Goal: Task Accomplishment & Management: Use online tool/utility

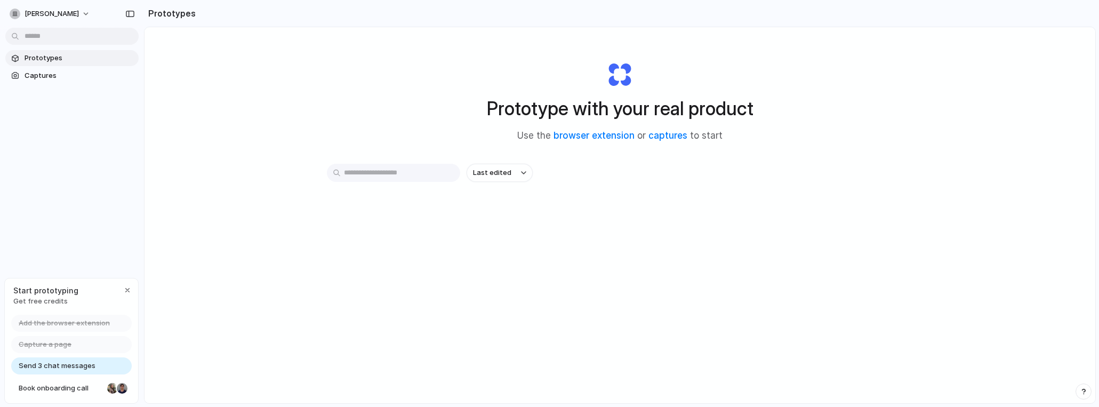
click at [103, 59] on span "Prototypes" at bounding box center [80, 58] width 110 height 11
click at [407, 167] on input "text" at bounding box center [393, 173] width 133 height 18
click at [59, 79] on span "Captures" at bounding box center [80, 75] width 110 height 11
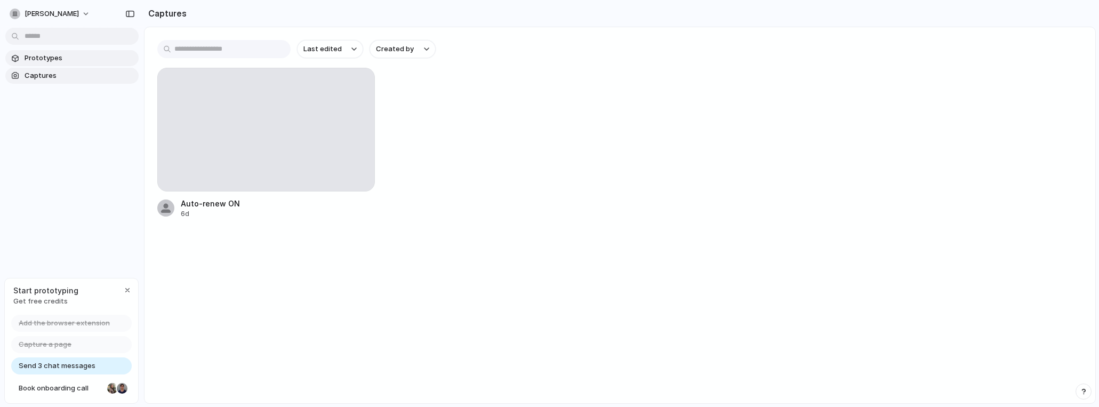
click at [60, 66] on link "Prototypes" at bounding box center [71, 58] width 133 height 16
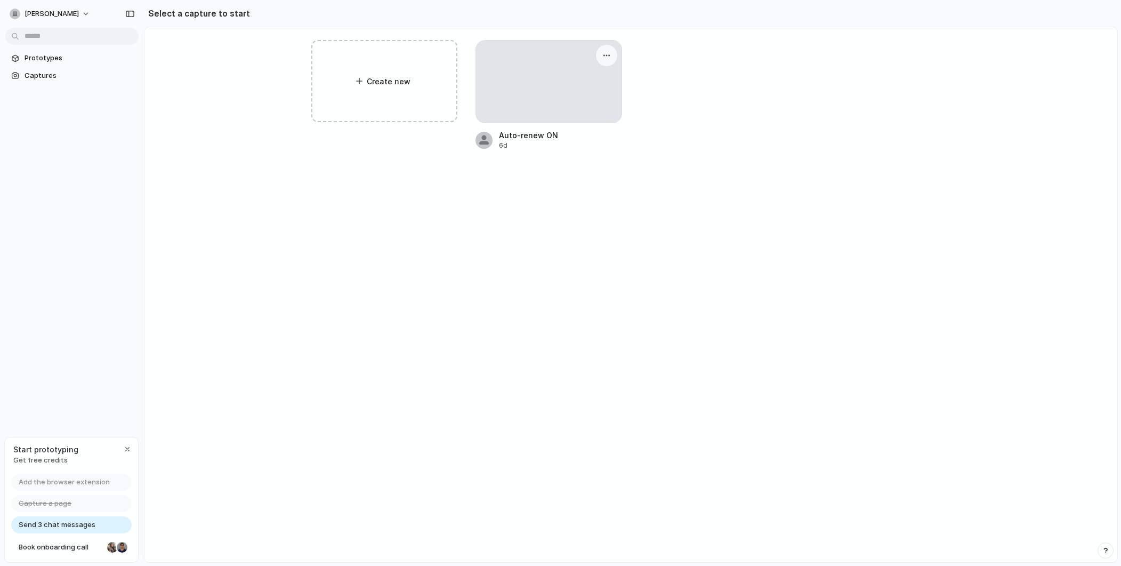
click at [544, 108] on div at bounding box center [549, 82] width 146 height 82
click at [507, 94] on div at bounding box center [549, 82] width 146 height 82
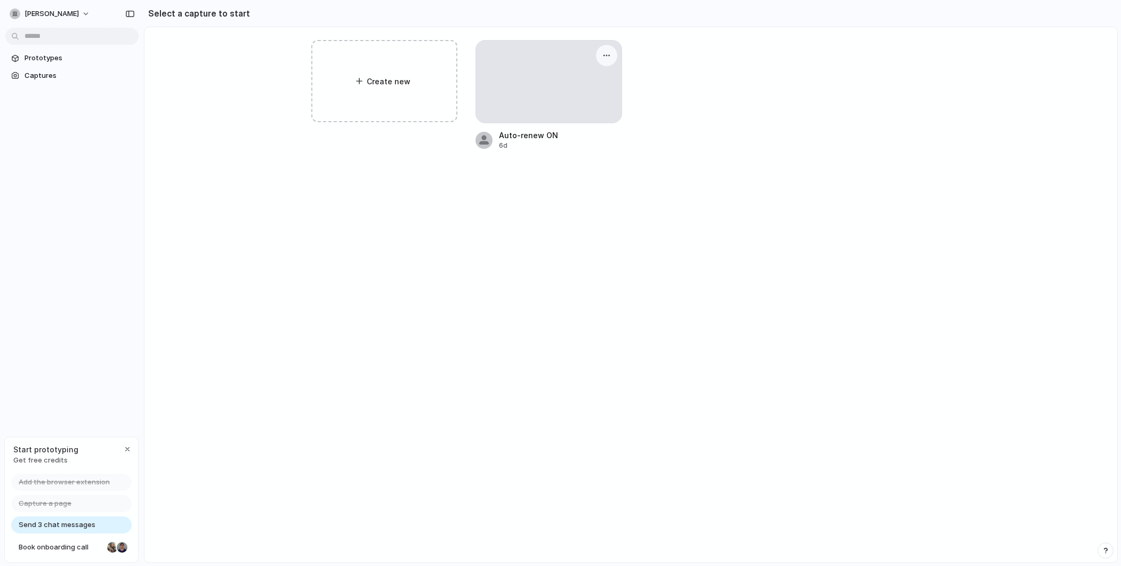
click at [507, 94] on div at bounding box center [549, 82] width 146 height 82
click at [518, 109] on div at bounding box center [549, 82] width 146 height 82
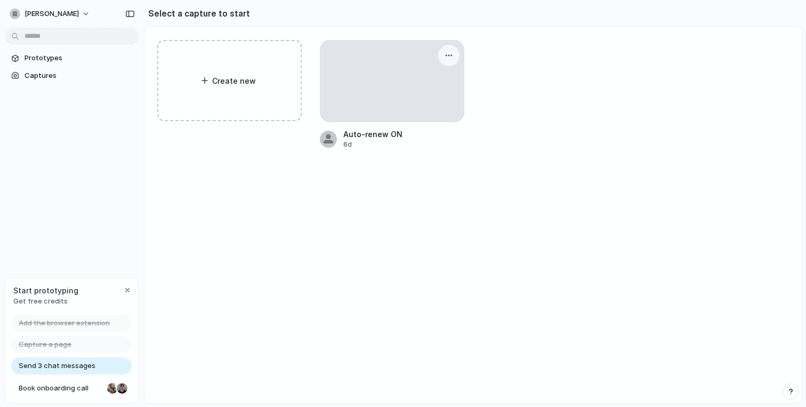
click at [355, 79] on div at bounding box center [391, 81] width 143 height 81
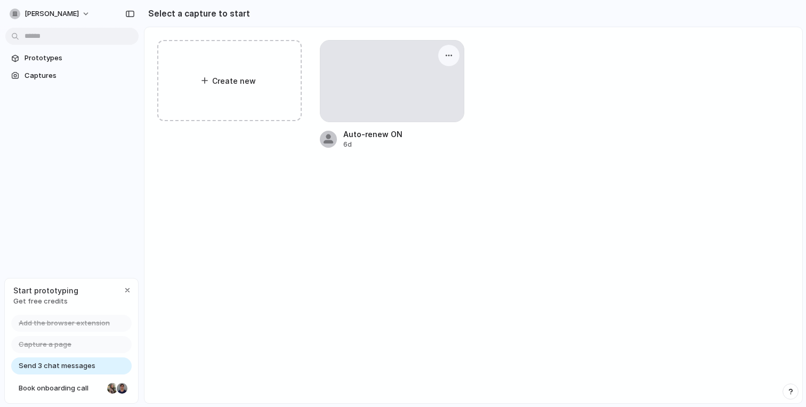
click at [355, 79] on div at bounding box center [391, 81] width 143 height 81
click at [405, 147] on div "6d" at bounding box center [403, 145] width 121 height 10
click at [388, 94] on div at bounding box center [391, 81] width 143 height 81
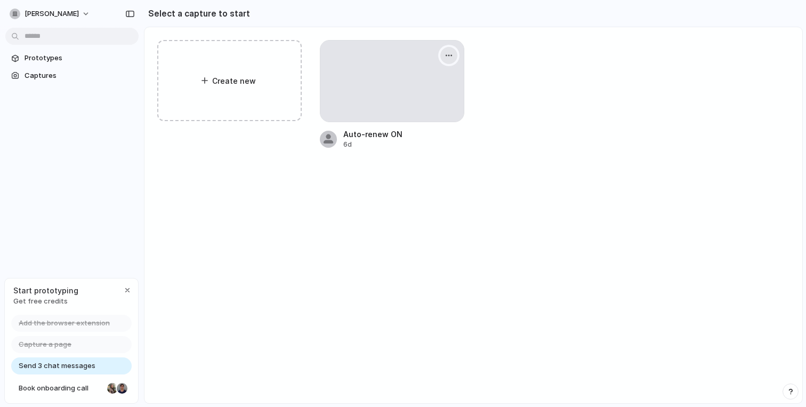
click at [453, 50] on button "button" at bounding box center [448, 55] width 17 height 17
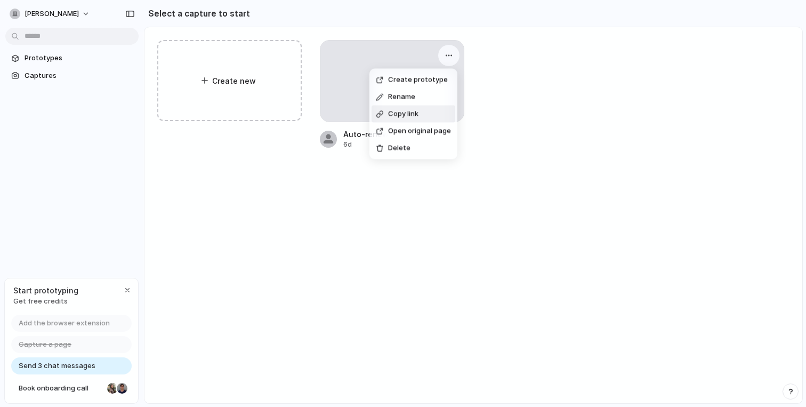
click at [410, 112] on span "Copy link" at bounding box center [403, 114] width 30 height 11
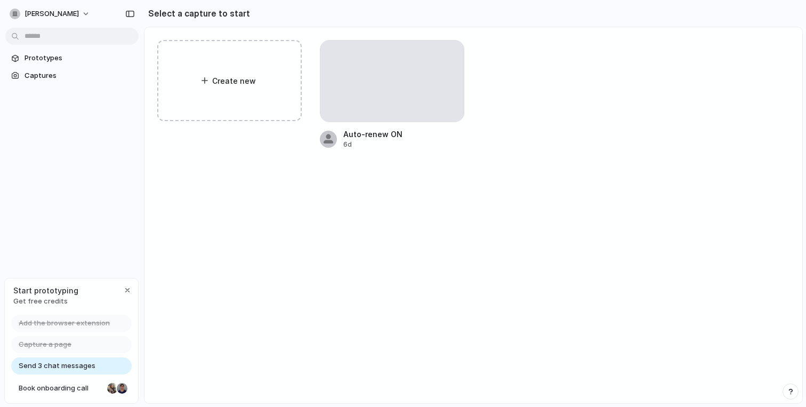
click at [498, 81] on div "Create new Auto-renew ON 6d" at bounding box center [473, 94] width 632 height 109
click at [392, 81] on div at bounding box center [391, 81] width 143 height 81
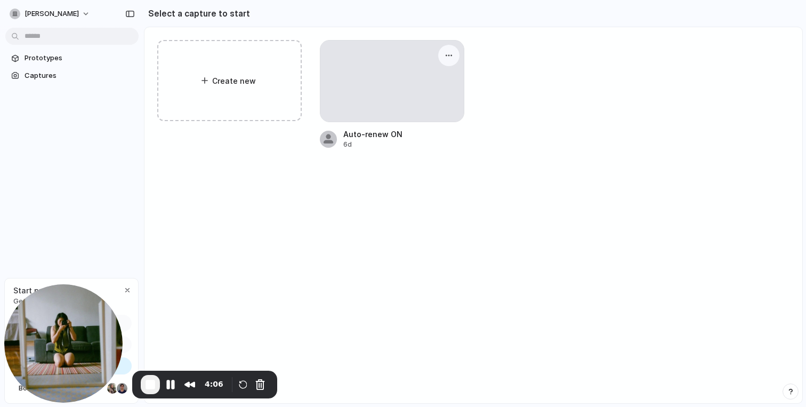
click at [392, 99] on div at bounding box center [391, 81] width 143 height 81
click at [373, 101] on div at bounding box center [391, 81] width 143 height 81
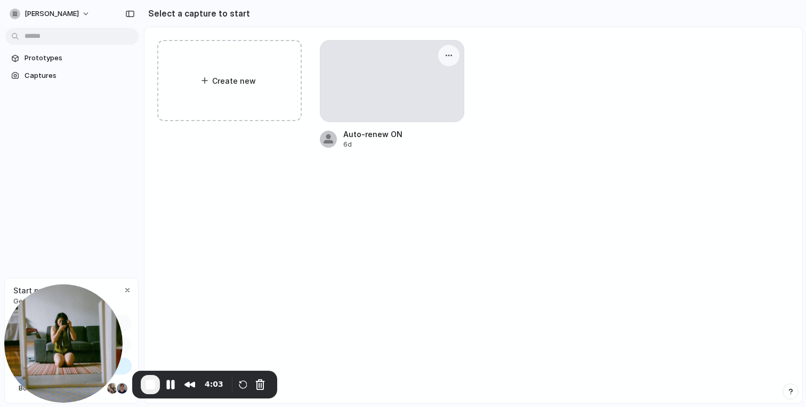
click at [373, 101] on div at bounding box center [391, 81] width 143 height 81
click at [367, 110] on div at bounding box center [391, 81] width 143 height 81
click at [144, 384] on span "End Recording" at bounding box center [150, 384] width 13 height 13
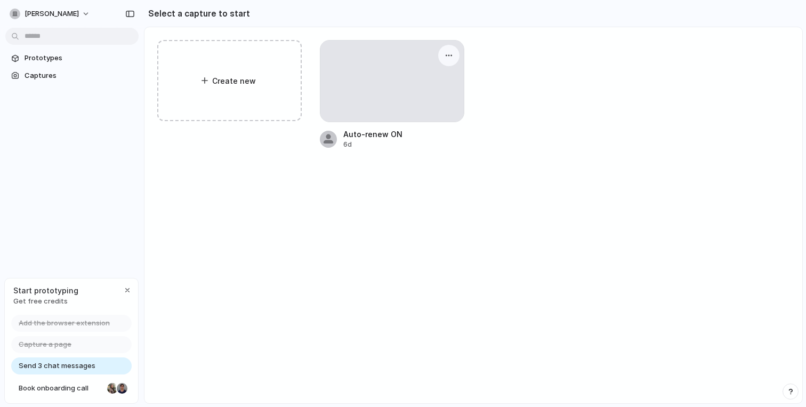
click at [441, 50] on div at bounding box center [448, 55] width 21 height 21
click at [74, 59] on span "Prototypes" at bounding box center [80, 58] width 110 height 11
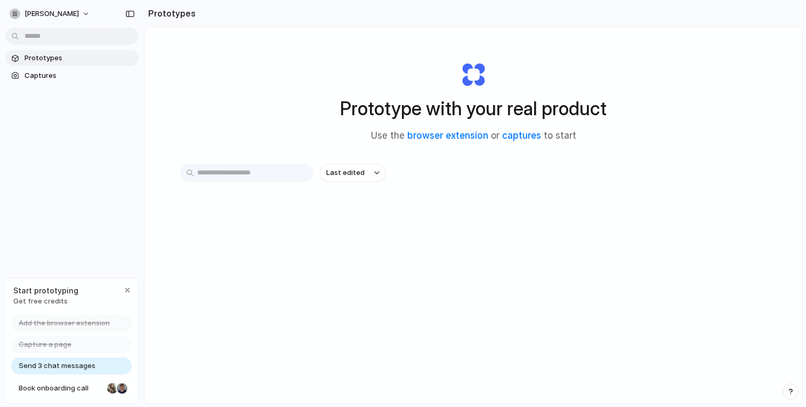
click at [58, 28] on body "jessica-tong Prototypes Captures Start prototyping Get free credits Add the bro…" at bounding box center [403, 203] width 806 height 407
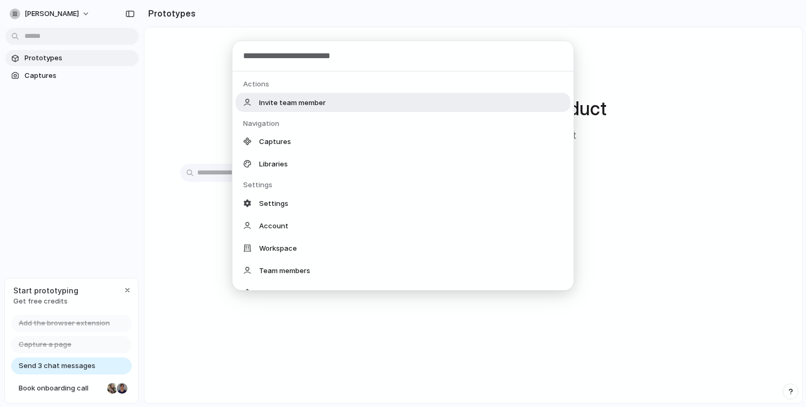
click at [47, 76] on div "Actions Invite team member Navigation Captures Libraries Settings Settings Acco…" at bounding box center [403, 203] width 806 height 407
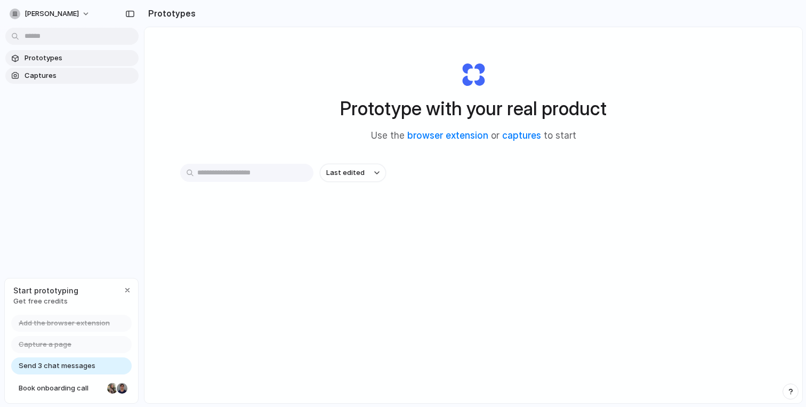
click at [57, 76] on span "Captures" at bounding box center [80, 75] width 110 height 11
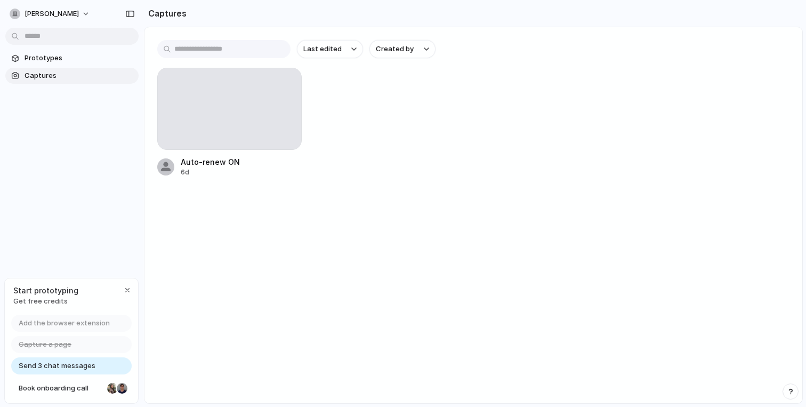
click at [309, 133] on div "Auto-renew ON 6d" at bounding box center [473, 122] width 632 height 109
click at [273, 134] on div at bounding box center [229, 108] width 143 height 81
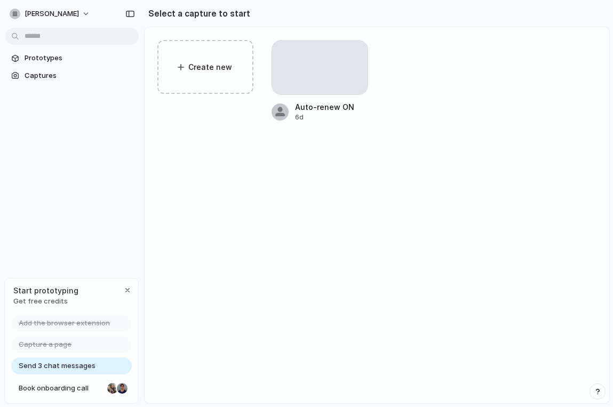
click at [73, 375] on div "Add the browser extension Capture a page Send 3 chat messages Book onboarding c…" at bounding box center [71, 359] width 133 height 89
click at [81, 363] on span "Send 3 chat messages" at bounding box center [57, 365] width 77 height 11
click at [124, 286] on div "button" at bounding box center [127, 290] width 9 height 9
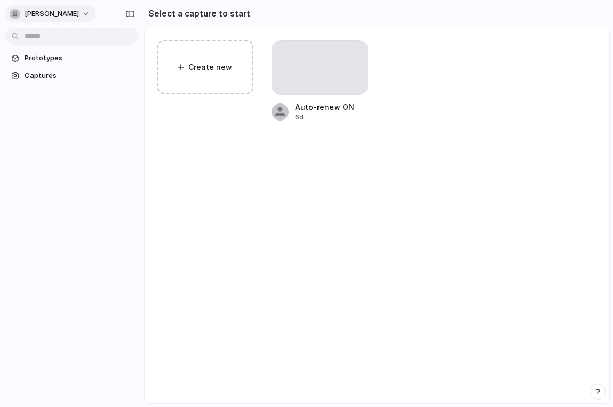
click at [67, 15] on span "[PERSON_NAME]" at bounding box center [52, 14] width 54 height 11
click at [49, 39] on span "Settings" at bounding box center [39, 38] width 29 height 11
